Goal: Task Accomplishment & Management: Manage account settings

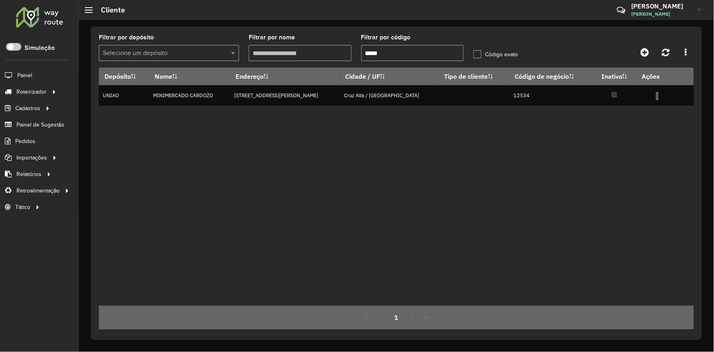
click at [191, 43] on formly-group "Filtrar por depósito Selecione um depósito Filtrar por nome Filtrar por código …" at bounding box center [319, 51] width 450 height 33
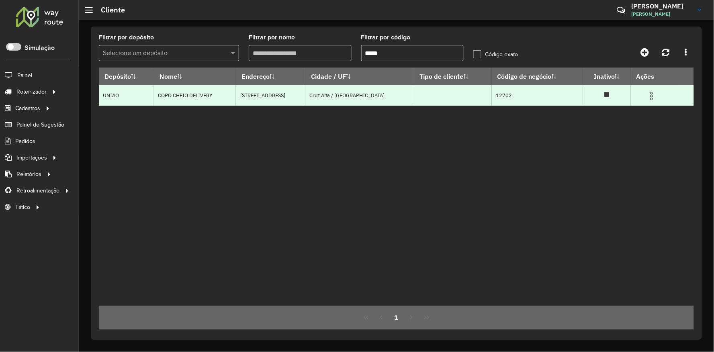
type input "*****"
click at [656, 90] on span at bounding box center [652, 95] width 10 height 11
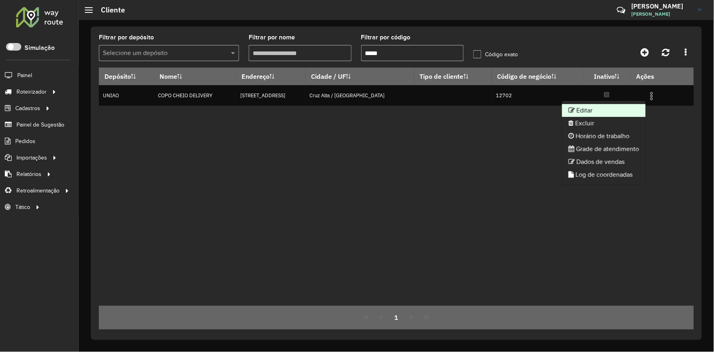
click at [608, 106] on li "Editar" at bounding box center [604, 110] width 84 height 13
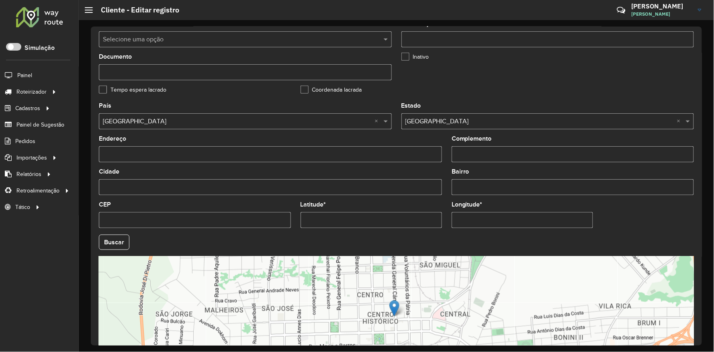
scroll to position [247, 0]
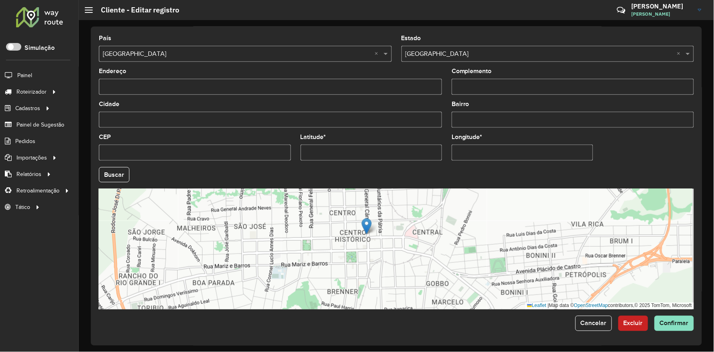
drag, startPoint x: 358, startPoint y: 252, endPoint x: 383, endPoint y: 231, distance: 32.5
click at [331, 237] on div "Leaflet | Map data © OpenStreetMap contributors,© 2025 TomTom, Microsoft" at bounding box center [396, 249] width 595 height 121
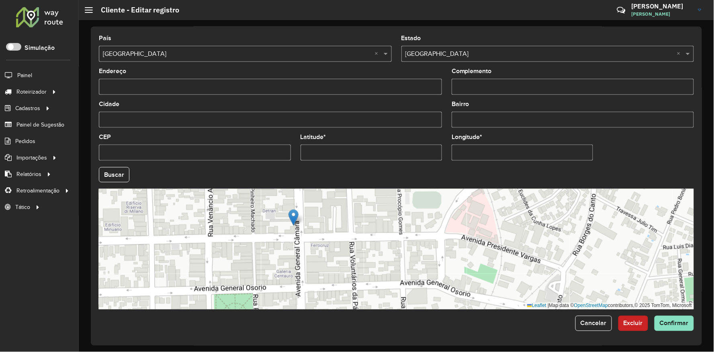
drag, startPoint x: 376, startPoint y: 231, endPoint x: 383, endPoint y: 188, distance: 43.9
click at [383, 189] on div "Leaflet | Map data © OpenStreetMap contributors,© 2025 TomTom, Microsoft" at bounding box center [396, 249] width 595 height 121
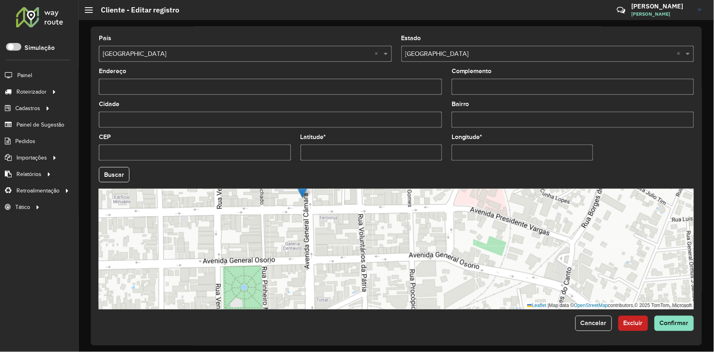
drag, startPoint x: 362, startPoint y: 229, endPoint x: 370, endPoint y: 220, distance: 11.9
click at [370, 220] on div "Leaflet | Map data © OpenStreetMap contributors,© 2025 TomTom, Microsoft" at bounding box center [396, 249] width 595 height 121
drag, startPoint x: 336, startPoint y: 227, endPoint x: 317, endPoint y: 239, distance: 23.3
click at [317, 239] on div "Leaflet | Map data © OpenStreetMap contributors,© 2025 TomTom, Microsoft" at bounding box center [396, 249] width 595 height 121
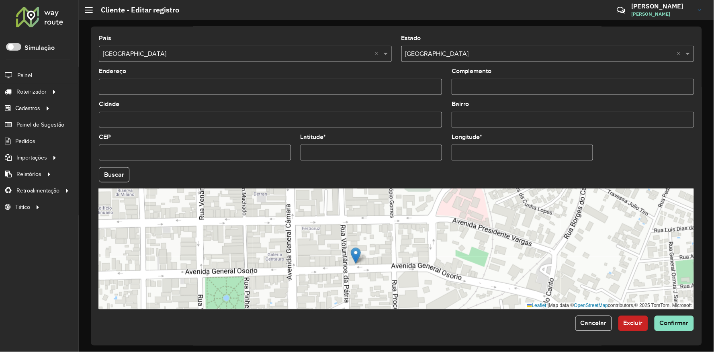
drag, startPoint x: 285, startPoint y: 203, endPoint x: 355, endPoint y: 258, distance: 88.9
click at [355, 258] on img at bounding box center [356, 256] width 10 height 16
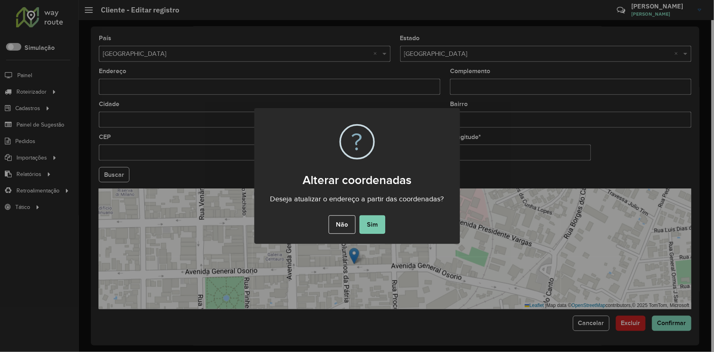
click at [370, 227] on button "Sim" at bounding box center [373, 224] width 26 height 18
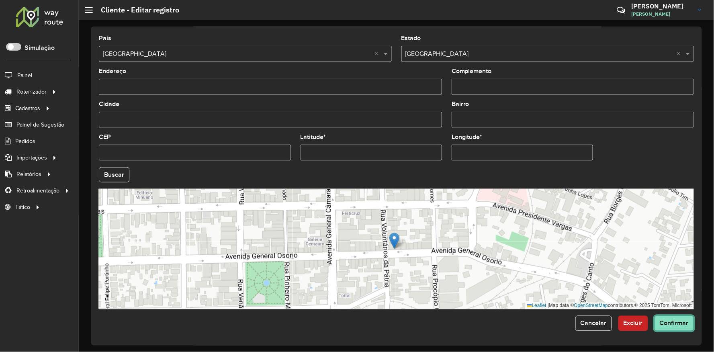
click at [662, 323] on span "Confirmar" at bounding box center [674, 323] width 29 height 7
